Goal: Information Seeking & Learning: Find specific fact

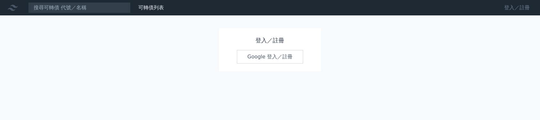
click at [514, 8] on link "登入／註冊" at bounding box center [517, 8] width 36 height 10
click at [509, 6] on link "登入／註冊" at bounding box center [517, 8] width 36 height 10
click at [294, 60] on link "Google 登入／註冊" at bounding box center [270, 56] width 67 height 13
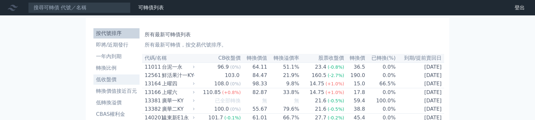
click at [107, 79] on li "低收盤價" at bounding box center [116, 80] width 46 height 8
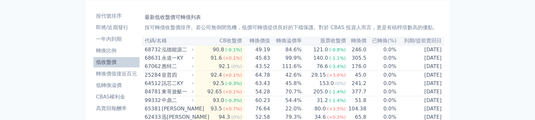
scroll to position [32, 0]
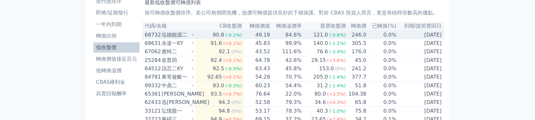
click at [259, 36] on td "49.19" at bounding box center [257, 34] width 26 height 9
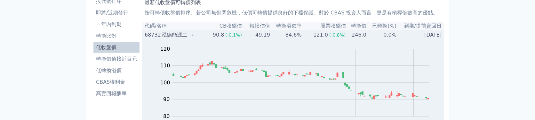
click at [259, 36] on td "49.19" at bounding box center [257, 34] width 26 height 9
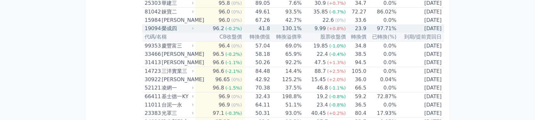
scroll to position [256, 0]
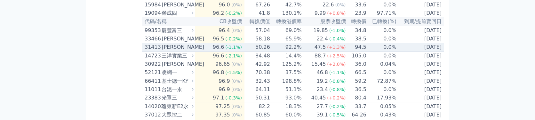
click at [255, 52] on td "50.26" at bounding box center [257, 47] width 26 height 9
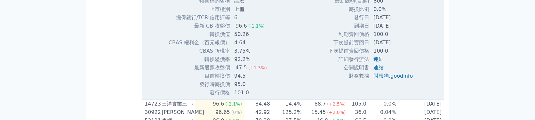
scroll to position [384, 0]
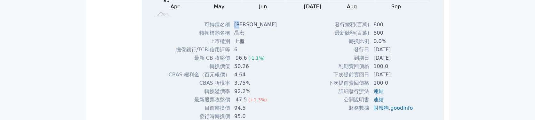
drag, startPoint x: 235, startPoint y: 43, endPoint x: 244, endPoint y: 43, distance: 8.3
click at [244, 29] on td "[PERSON_NAME]" at bounding box center [256, 24] width 52 height 8
copy td "晶宏"
